Goal: Task Accomplishment & Management: Manage account settings

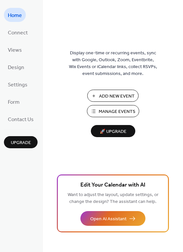
click at [118, 110] on span "Manage Events" at bounding box center [117, 111] width 37 height 7
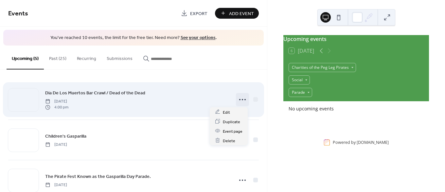
click at [242, 98] on icon at bounding box center [242, 99] width 10 height 10
click at [241, 99] on icon at bounding box center [242, 99] width 10 height 10
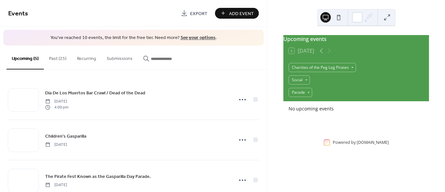
click at [442, 48] on div "Upcoming events 6 Today Charities of the Peg Leg Pirates Social Parade No upcom…" at bounding box center [357, 96] width 178 height 192
click at [209, 37] on link "See your options" at bounding box center [198, 37] width 35 height 9
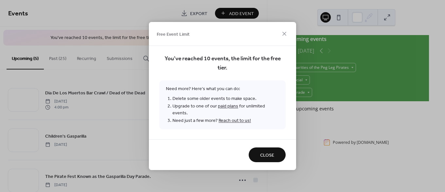
click at [277, 77] on div at bounding box center [222, 76] width 126 height 8
click at [266, 152] on span "Close" at bounding box center [267, 155] width 14 height 7
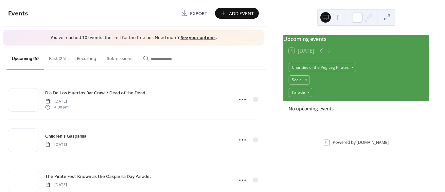
click at [62, 58] on button "Past (25)" at bounding box center [58, 57] width 28 height 23
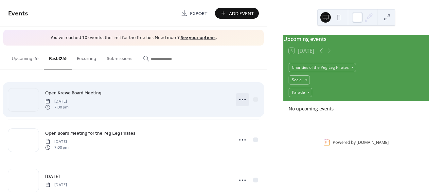
click at [241, 100] on icon at bounding box center [242, 99] width 10 height 10
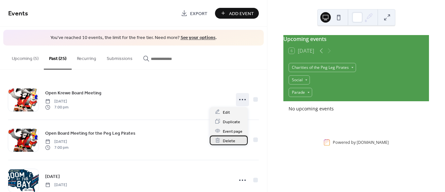
click at [230, 139] on span "Delete" at bounding box center [229, 140] width 12 height 7
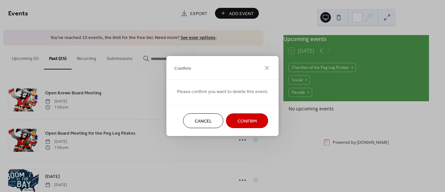
click at [234, 124] on button "Confirm" at bounding box center [247, 120] width 42 height 15
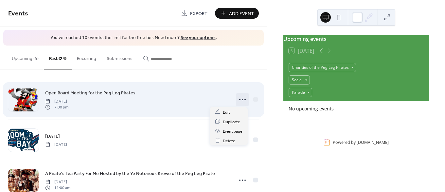
click at [242, 98] on icon at bounding box center [242, 99] width 10 height 10
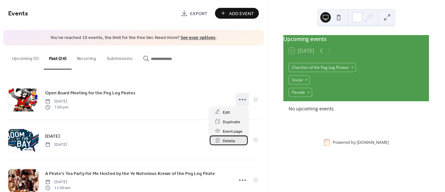
click at [227, 139] on span "Delete" at bounding box center [229, 140] width 12 height 7
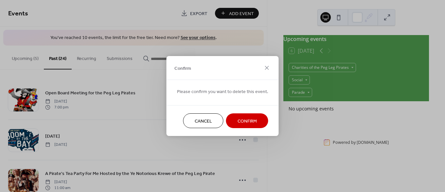
click at [246, 119] on span "Confirm" at bounding box center [247, 121] width 19 height 7
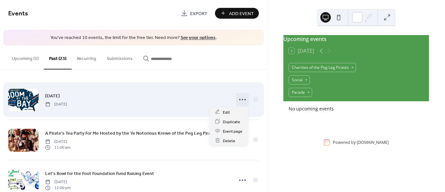
click at [244, 100] on icon at bounding box center [242, 99] width 10 height 10
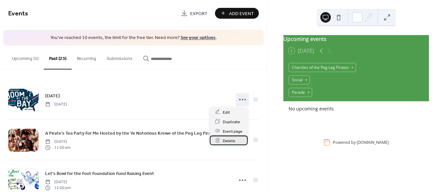
click at [231, 141] on span "Delete" at bounding box center [229, 140] width 12 height 7
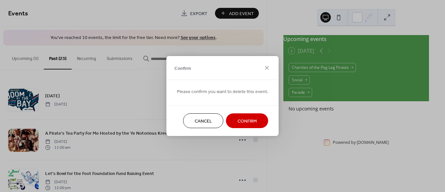
click at [241, 120] on span "Confirm" at bounding box center [247, 121] width 19 height 7
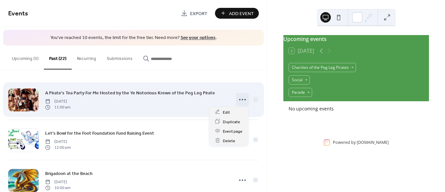
click at [237, 100] on icon at bounding box center [242, 99] width 10 height 10
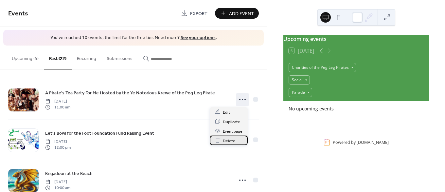
click at [222, 140] on div "Delete" at bounding box center [229, 140] width 38 height 9
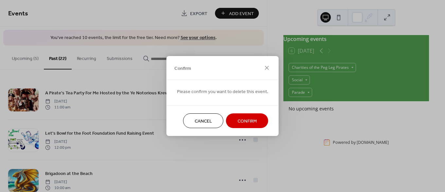
click at [240, 121] on span "Confirm" at bounding box center [247, 121] width 19 height 7
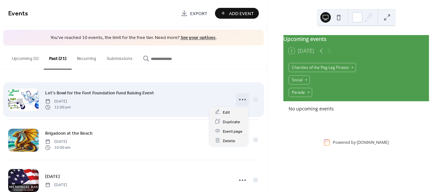
click at [241, 101] on icon at bounding box center [242, 99] width 10 height 10
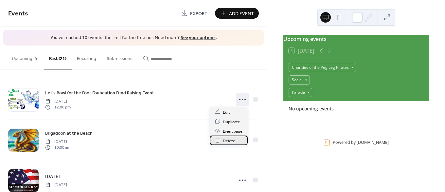
click at [229, 139] on span "Delete" at bounding box center [229, 140] width 12 height 7
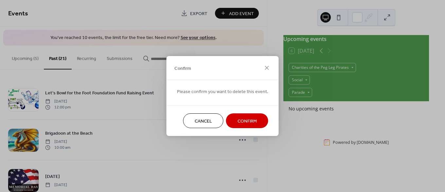
click at [248, 118] on span "Confirm" at bounding box center [247, 121] width 19 height 7
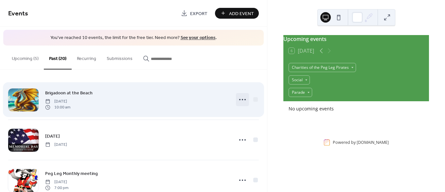
click at [243, 100] on icon at bounding box center [242, 99] width 10 height 10
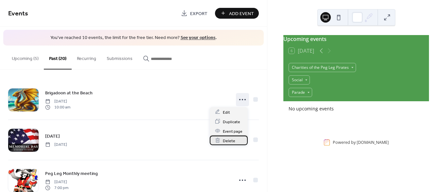
click at [230, 138] on span "Delete" at bounding box center [229, 140] width 12 height 7
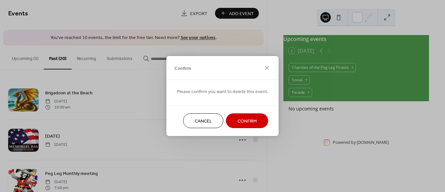
click at [255, 115] on button "Confirm" at bounding box center [247, 120] width 42 height 15
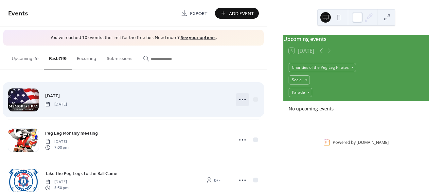
click at [242, 99] on icon at bounding box center [242, 99] width 10 height 10
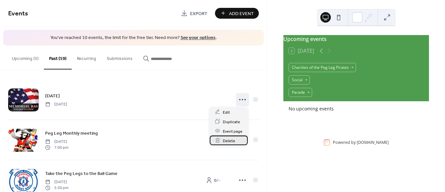
click at [234, 139] on span "Delete" at bounding box center [229, 140] width 12 height 7
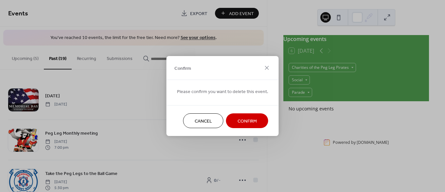
click at [246, 119] on span "Confirm" at bounding box center [247, 121] width 19 height 7
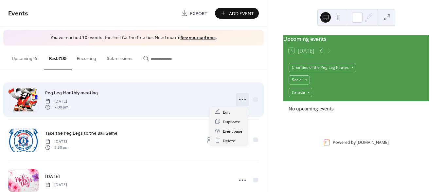
click at [242, 97] on icon at bounding box center [242, 99] width 10 height 10
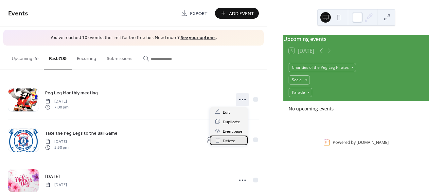
click at [232, 136] on div "Delete" at bounding box center [229, 140] width 38 height 9
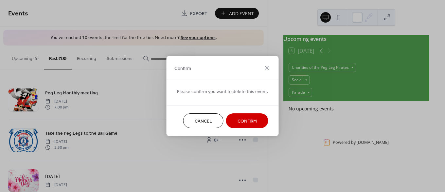
click at [238, 123] on span "Confirm" at bounding box center [247, 121] width 19 height 7
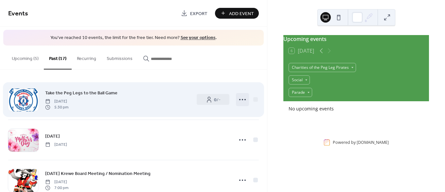
click at [239, 99] on icon at bounding box center [242, 99] width 10 height 10
click at [243, 95] on icon at bounding box center [242, 99] width 10 height 10
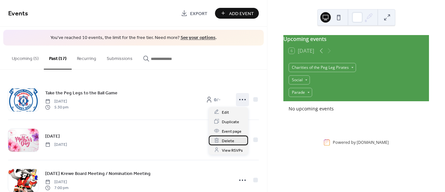
click at [228, 139] on span "Delete" at bounding box center [228, 140] width 12 height 7
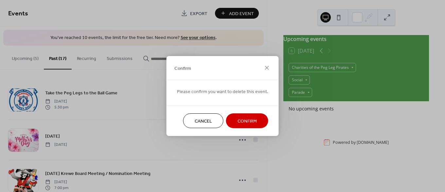
click at [240, 124] on span "Confirm" at bounding box center [247, 121] width 19 height 7
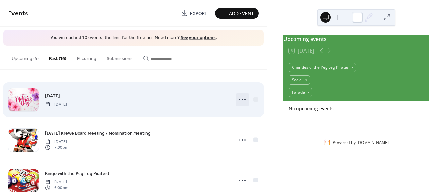
click at [237, 100] on icon at bounding box center [242, 99] width 10 height 10
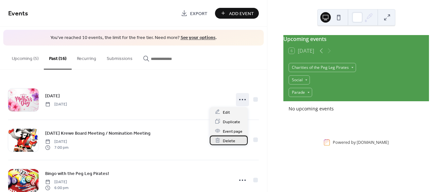
click at [226, 140] on span "Delete" at bounding box center [229, 140] width 12 height 7
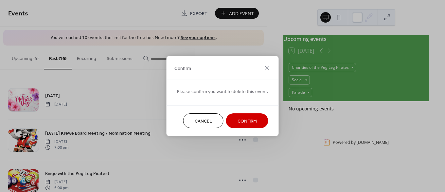
click at [250, 115] on button "Confirm" at bounding box center [247, 120] width 42 height 15
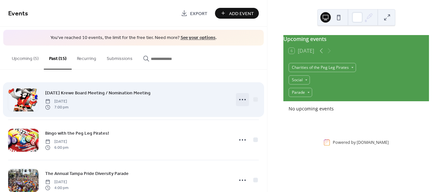
click at [244, 100] on icon at bounding box center [242, 99] width 10 height 10
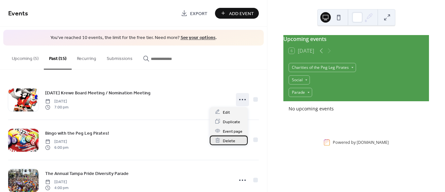
click at [232, 140] on span "Delete" at bounding box center [229, 140] width 12 height 7
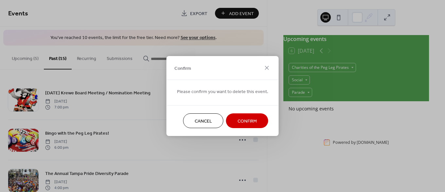
click at [245, 118] on span "Confirm" at bounding box center [247, 121] width 19 height 7
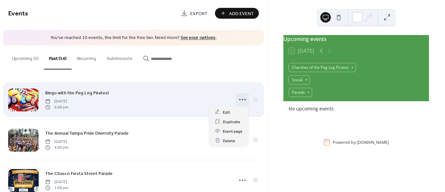
click at [244, 100] on icon at bounding box center [242, 99] width 10 height 10
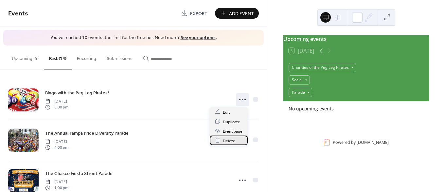
click at [231, 139] on span "Delete" at bounding box center [229, 140] width 12 height 7
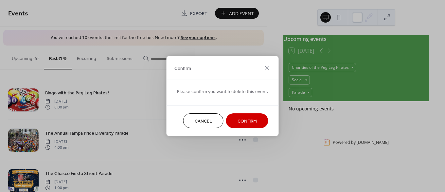
click at [239, 122] on span "Confirm" at bounding box center [247, 121] width 19 height 7
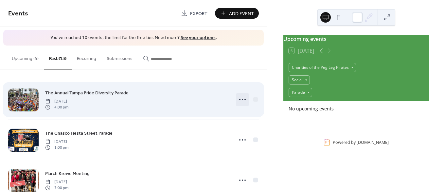
click at [239, 99] on circle at bounding box center [239, 99] width 1 height 1
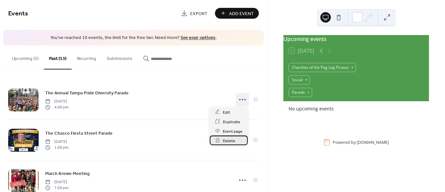
click at [223, 140] on span "Delete" at bounding box center [229, 140] width 12 height 7
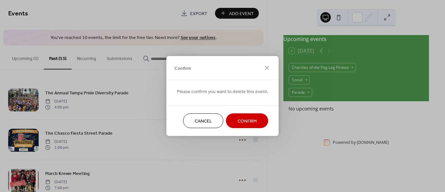
click at [247, 121] on span "Confirm" at bounding box center [247, 121] width 19 height 7
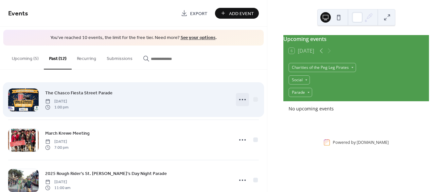
click at [240, 98] on icon at bounding box center [242, 99] width 10 height 10
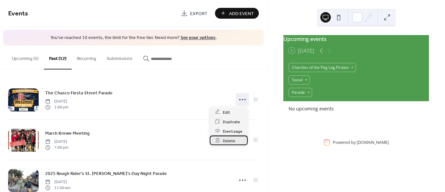
click at [226, 141] on span "Delete" at bounding box center [229, 140] width 12 height 7
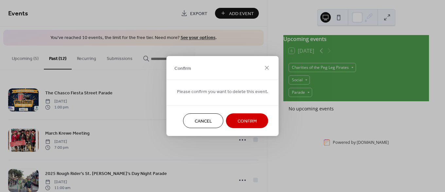
click at [254, 120] on span "Confirm" at bounding box center [247, 121] width 19 height 7
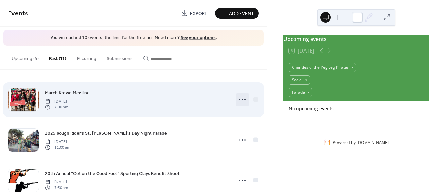
click at [243, 100] on icon at bounding box center [242, 99] width 10 height 10
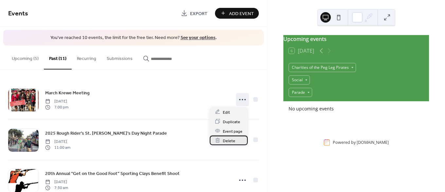
click at [231, 142] on span "Delete" at bounding box center [229, 140] width 12 height 7
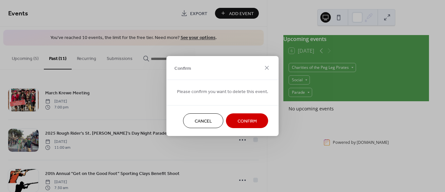
click at [253, 118] on span "Confirm" at bounding box center [247, 121] width 19 height 7
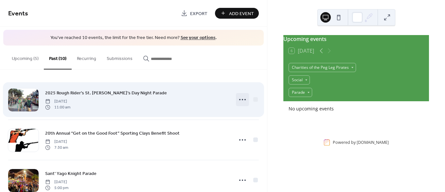
click at [243, 100] on icon at bounding box center [242, 99] width 10 height 10
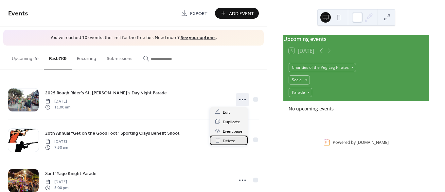
click at [232, 139] on span "Delete" at bounding box center [229, 140] width 12 height 7
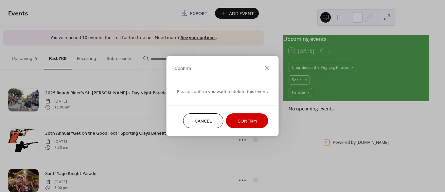
click at [249, 123] on span "Confirm" at bounding box center [247, 121] width 19 height 7
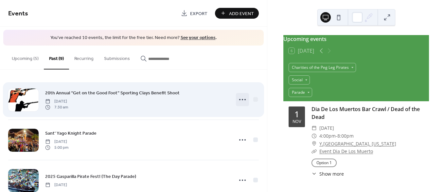
click at [245, 99] on circle at bounding box center [245, 99] width 1 height 1
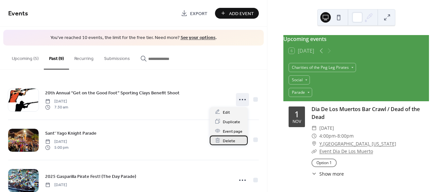
click at [232, 141] on span "Delete" at bounding box center [229, 140] width 12 height 7
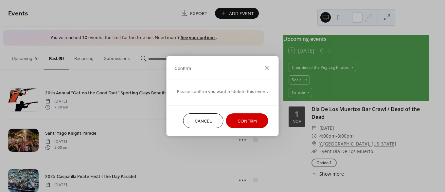
click at [257, 119] on button "Confirm" at bounding box center [247, 120] width 42 height 15
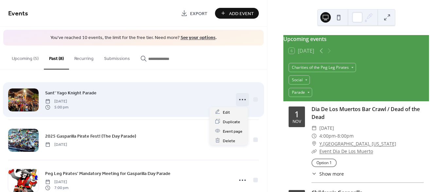
click at [239, 99] on icon at bounding box center [242, 99] width 10 height 10
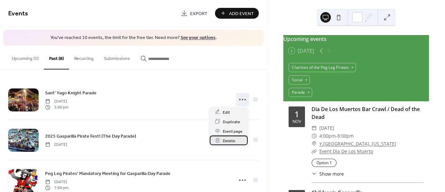
click at [231, 139] on span "Delete" at bounding box center [229, 140] width 12 height 7
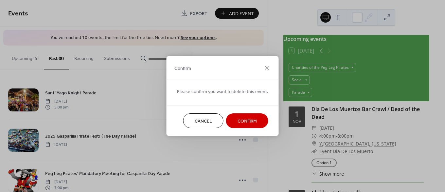
click at [239, 122] on span "Confirm" at bounding box center [247, 121] width 19 height 7
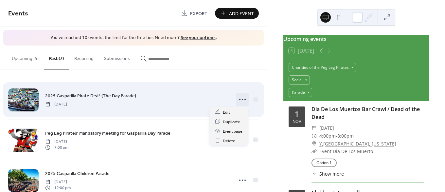
click at [237, 97] on icon at bounding box center [242, 99] width 10 height 10
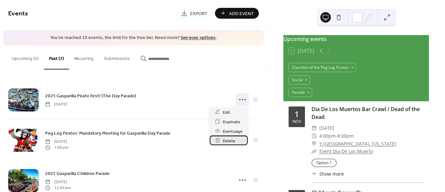
click at [228, 141] on span "Delete" at bounding box center [229, 140] width 12 height 7
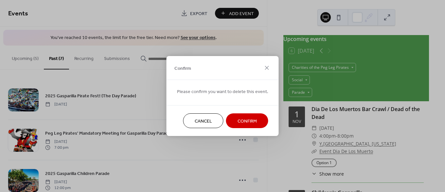
click at [250, 118] on span "Confirm" at bounding box center [247, 121] width 19 height 7
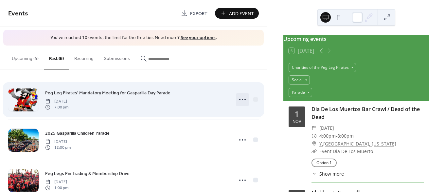
click at [242, 100] on icon at bounding box center [242, 99] width 10 height 10
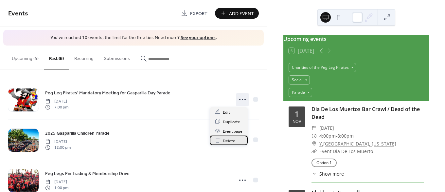
click at [230, 141] on span "Delete" at bounding box center [229, 140] width 12 height 7
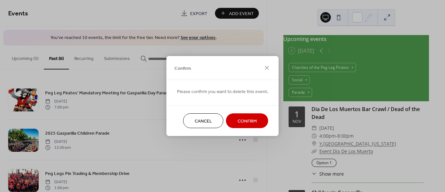
click at [251, 122] on span "Confirm" at bounding box center [247, 121] width 19 height 7
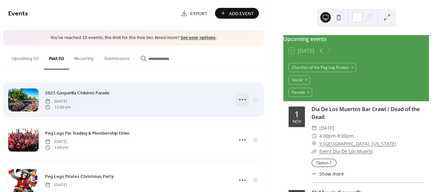
click at [242, 100] on icon at bounding box center [242, 99] width 10 height 10
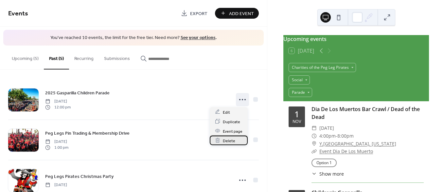
click at [233, 138] on span "Delete" at bounding box center [229, 140] width 12 height 7
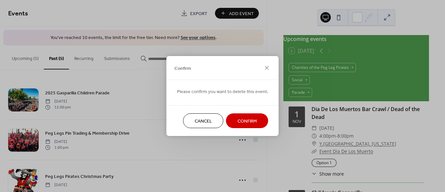
click at [250, 121] on span "Confirm" at bounding box center [247, 121] width 19 height 7
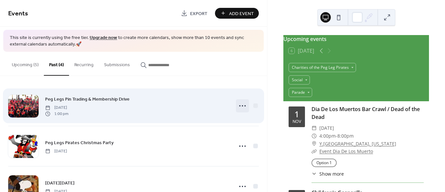
click at [240, 105] on icon at bounding box center [242, 106] width 10 height 10
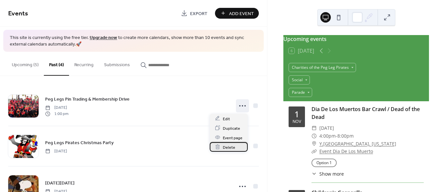
click at [230, 145] on span "Delete" at bounding box center [229, 147] width 12 height 7
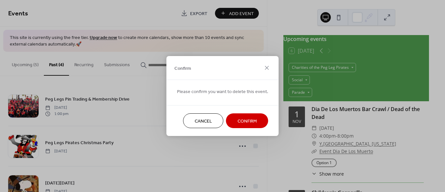
click at [247, 126] on button "Confirm" at bounding box center [247, 120] width 42 height 15
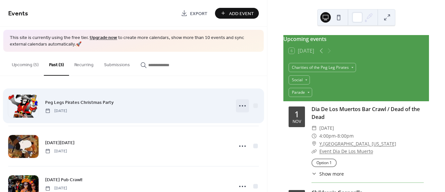
click at [242, 106] on icon at bounding box center [242, 106] width 10 height 10
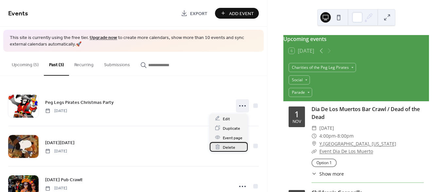
click at [227, 148] on span "Delete" at bounding box center [229, 147] width 12 height 7
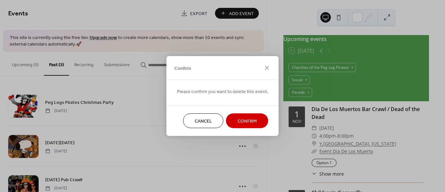
click at [250, 119] on span "Confirm" at bounding box center [247, 121] width 19 height 7
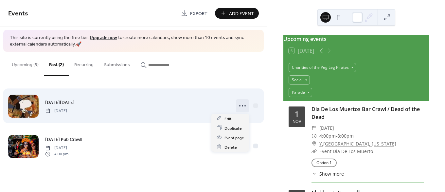
click at [244, 106] on icon at bounding box center [242, 106] width 10 height 10
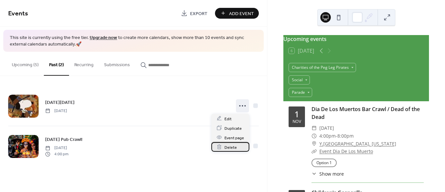
click at [231, 149] on span "Delete" at bounding box center [231, 147] width 12 height 7
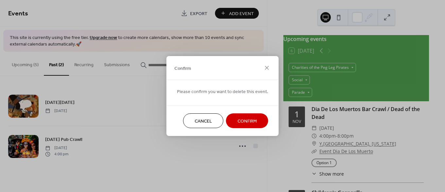
click at [244, 118] on span "Confirm" at bounding box center [247, 121] width 19 height 7
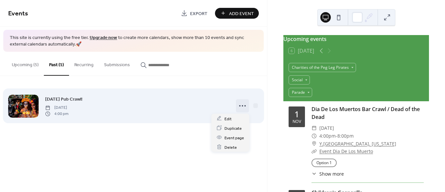
click at [242, 104] on icon at bounding box center [242, 106] width 10 height 10
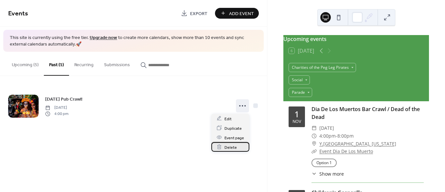
click at [230, 146] on span "Delete" at bounding box center [231, 147] width 12 height 7
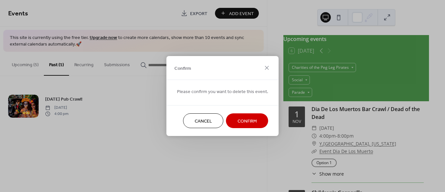
click at [243, 121] on span "Confirm" at bounding box center [247, 121] width 19 height 7
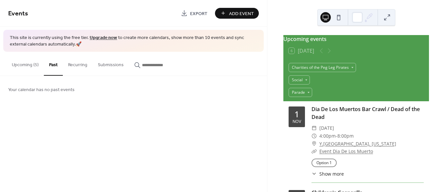
click at [32, 65] on button "Upcoming (5)" at bounding box center [25, 63] width 37 height 23
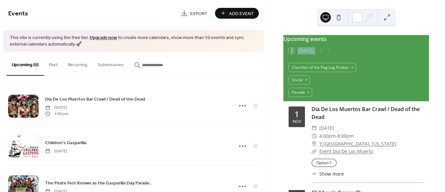
drag, startPoint x: 442, startPoint y: 10, endPoint x: 442, endPoint y: 47, distance: 37.0
click at [442, 47] on div "Upcoming events 6 Today Charities of the Peg Leg Pirates Social Parade 1 Nov Di…" at bounding box center [357, 96] width 178 height 192
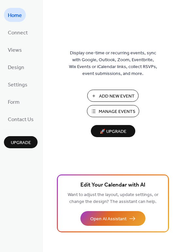
click at [120, 109] on span "Manage Events" at bounding box center [117, 111] width 37 height 7
click at [125, 110] on span "Manage Events" at bounding box center [117, 111] width 37 height 7
click at [118, 110] on span "Manage Events" at bounding box center [117, 111] width 37 height 7
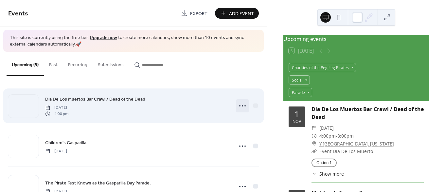
click at [242, 103] on icon at bounding box center [242, 106] width 10 height 10
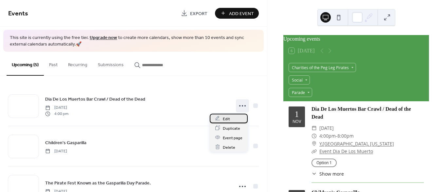
click at [231, 117] on div "Edit" at bounding box center [229, 118] width 38 height 9
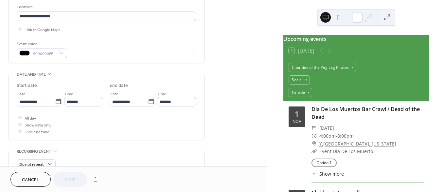
scroll to position [136, 0]
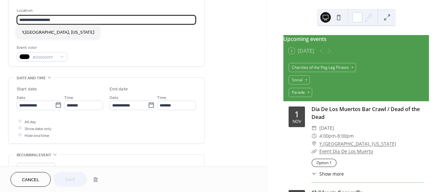
drag, startPoint x: 57, startPoint y: 19, endPoint x: -25, endPoint y: 16, distance: 81.9
click at [0, 16] on html "**********" at bounding box center [222, 96] width 445 height 192
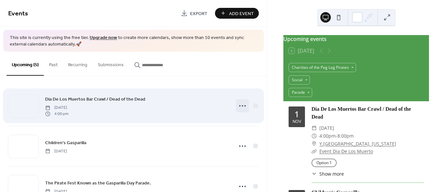
click at [237, 102] on icon at bounding box center [242, 106] width 10 height 10
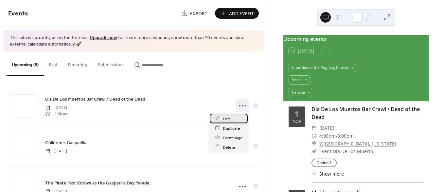
click at [230, 116] on div "Edit" at bounding box center [229, 118] width 38 height 9
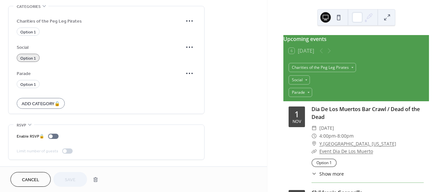
scroll to position [428, 0]
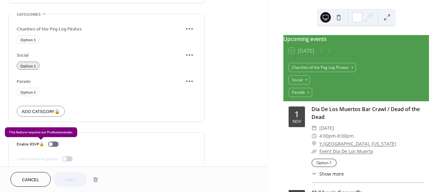
click at [55, 143] on div "Enable RSVP 🔒" at bounding box center [39, 144] width 45 height 7
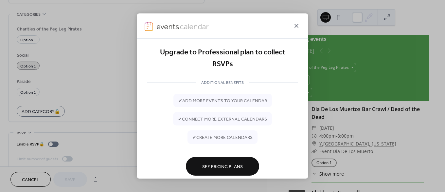
click at [296, 25] on icon at bounding box center [297, 26] width 8 height 8
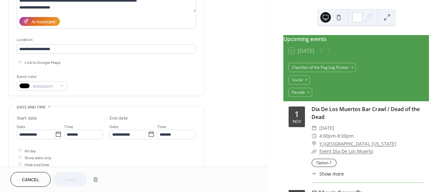
scroll to position [103, 0]
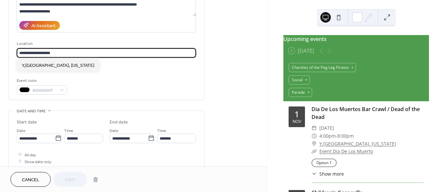
click at [63, 51] on input "**********" at bounding box center [106, 52] width 179 height 9
type input "*"
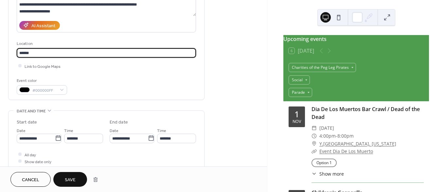
click at [58, 54] on input "******" at bounding box center [106, 52] width 179 height 9
click at [54, 53] on input "******" at bounding box center [106, 52] width 179 height 9
click at [56, 52] on input "**********" at bounding box center [106, 52] width 179 height 9
type input "**********"
click at [49, 65] on span "Link to Google Maps" at bounding box center [43, 66] width 36 height 7
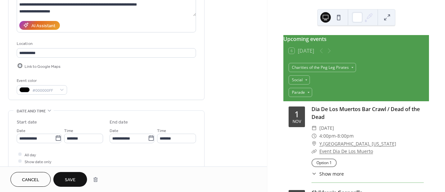
click at [19, 65] on div at bounding box center [19, 65] width 3 height 3
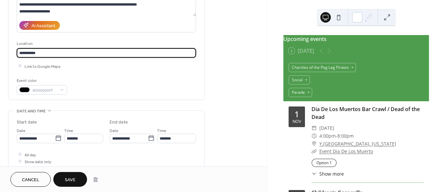
click at [48, 51] on input "**********" at bounding box center [106, 52] width 179 height 9
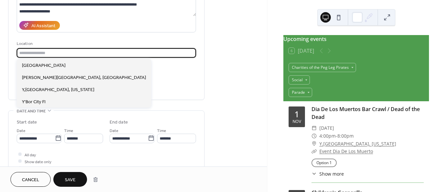
click at [77, 49] on input "text" at bounding box center [106, 52] width 179 height 9
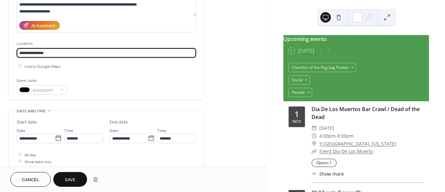
click at [56, 50] on input "**********" at bounding box center [106, 52] width 179 height 9
click at [99, 49] on input "**********" at bounding box center [106, 52] width 179 height 9
paste input "**********"
click at [115, 51] on input "**********" at bounding box center [106, 52] width 179 height 9
click at [103, 53] on input "**********" at bounding box center [106, 52] width 179 height 9
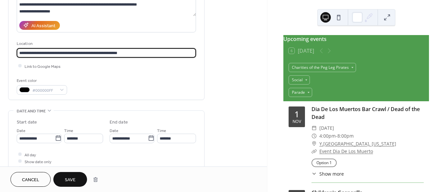
click at [128, 53] on input "**********" at bounding box center [106, 52] width 179 height 9
type input "**********"
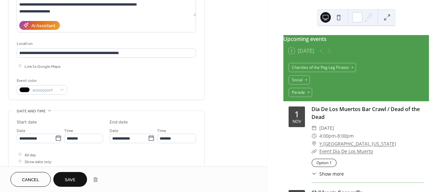
click at [78, 176] on button "Save" at bounding box center [70, 179] width 34 height 15
